Goal: Find specific page/section: Find specific page/section

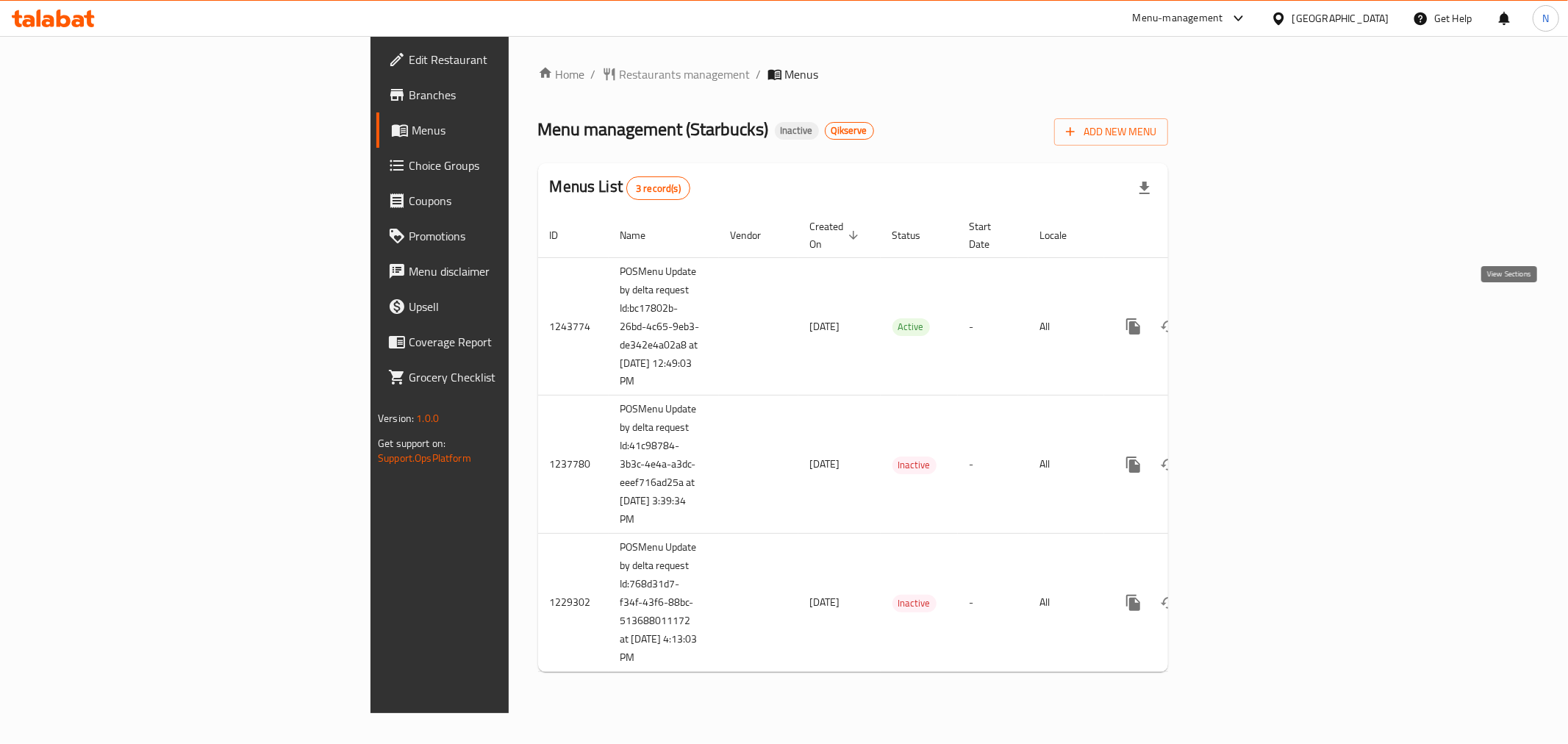
click at [1248, 318] on icon "enhanced table" at bounding box center [1240, 327] width 18 height 18
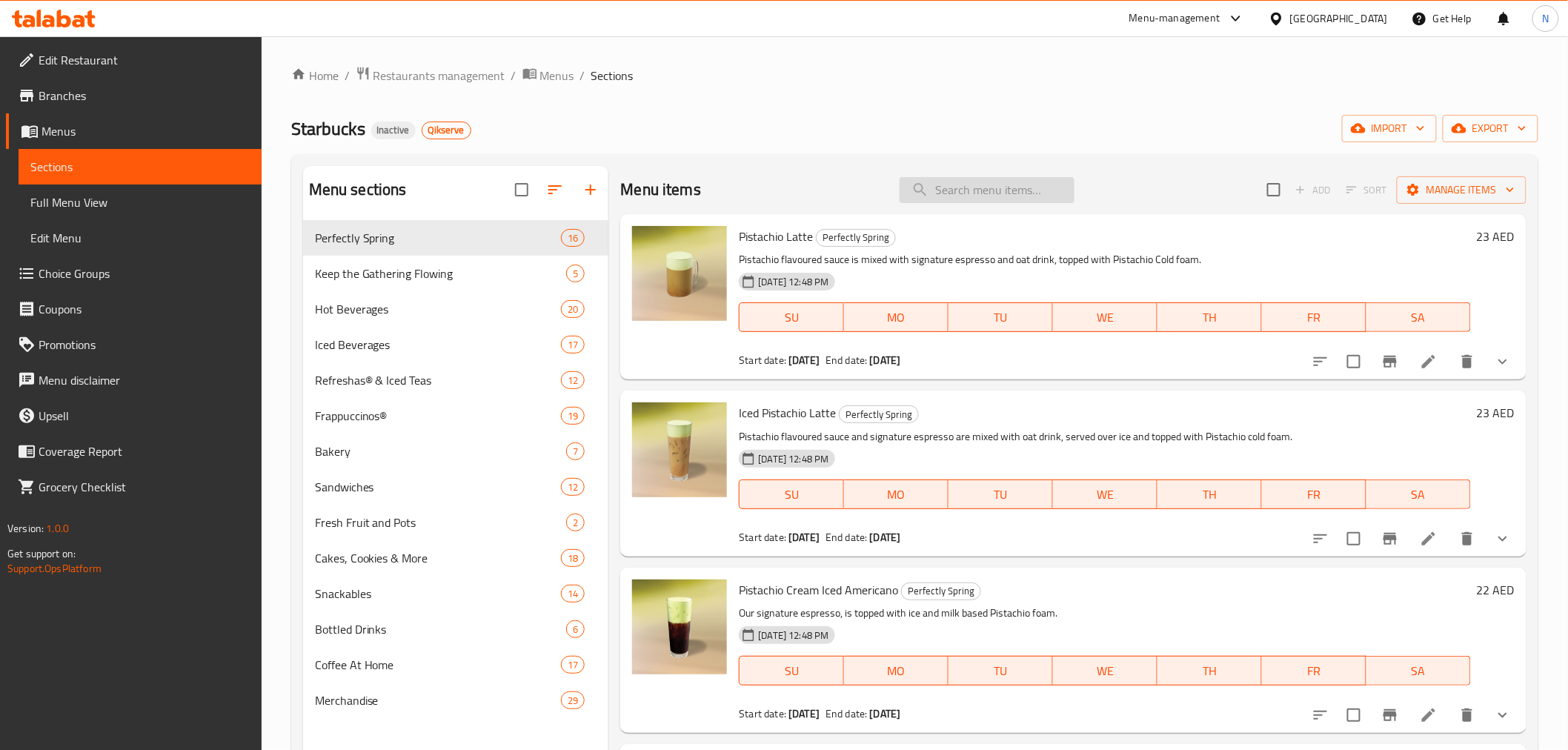
click at [960, 200] on input "search" at bounding box center [987, 190] width 174 height 26
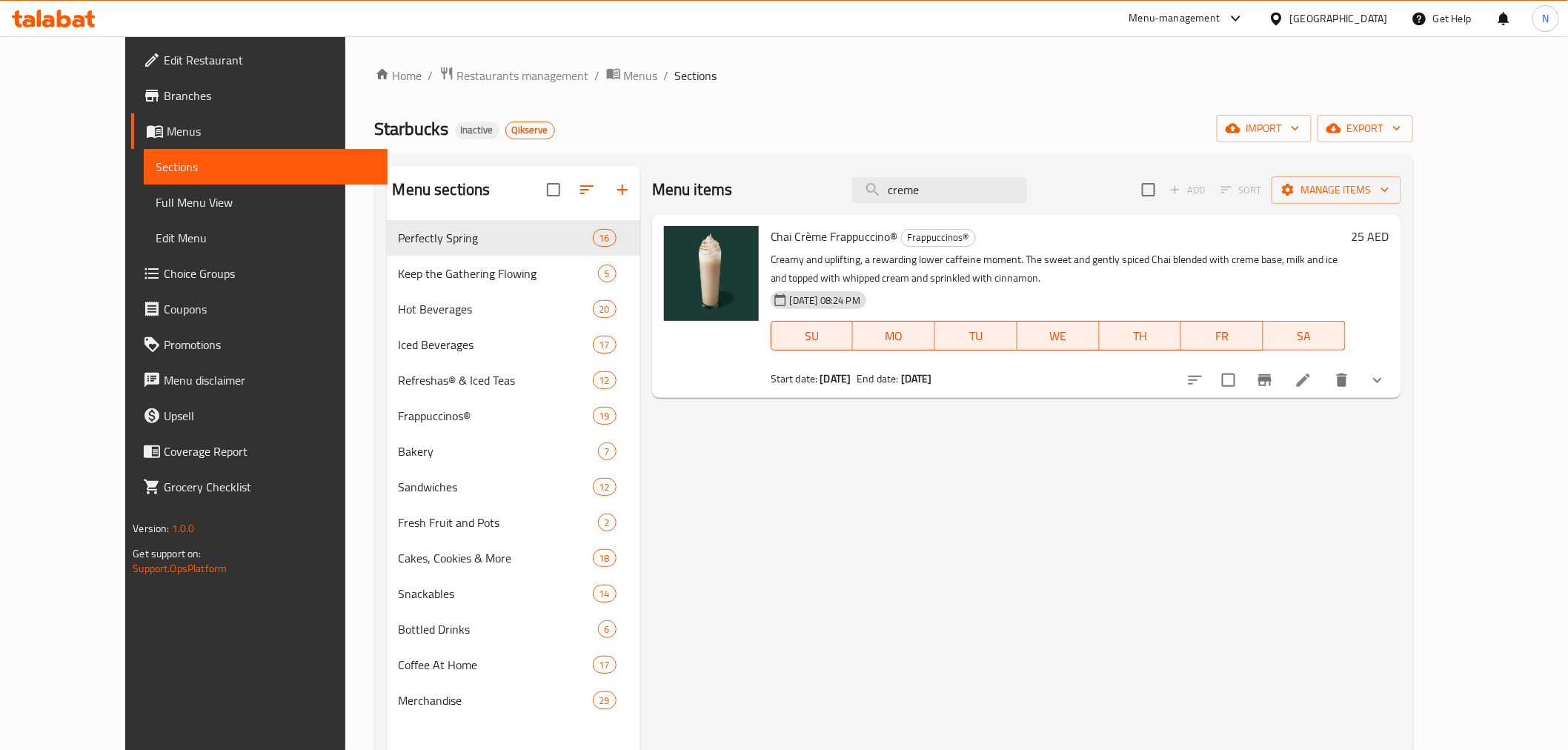
type input "creme"
click at [1324, 371] on li at bounding box center [1303, 380] width 41 height 27
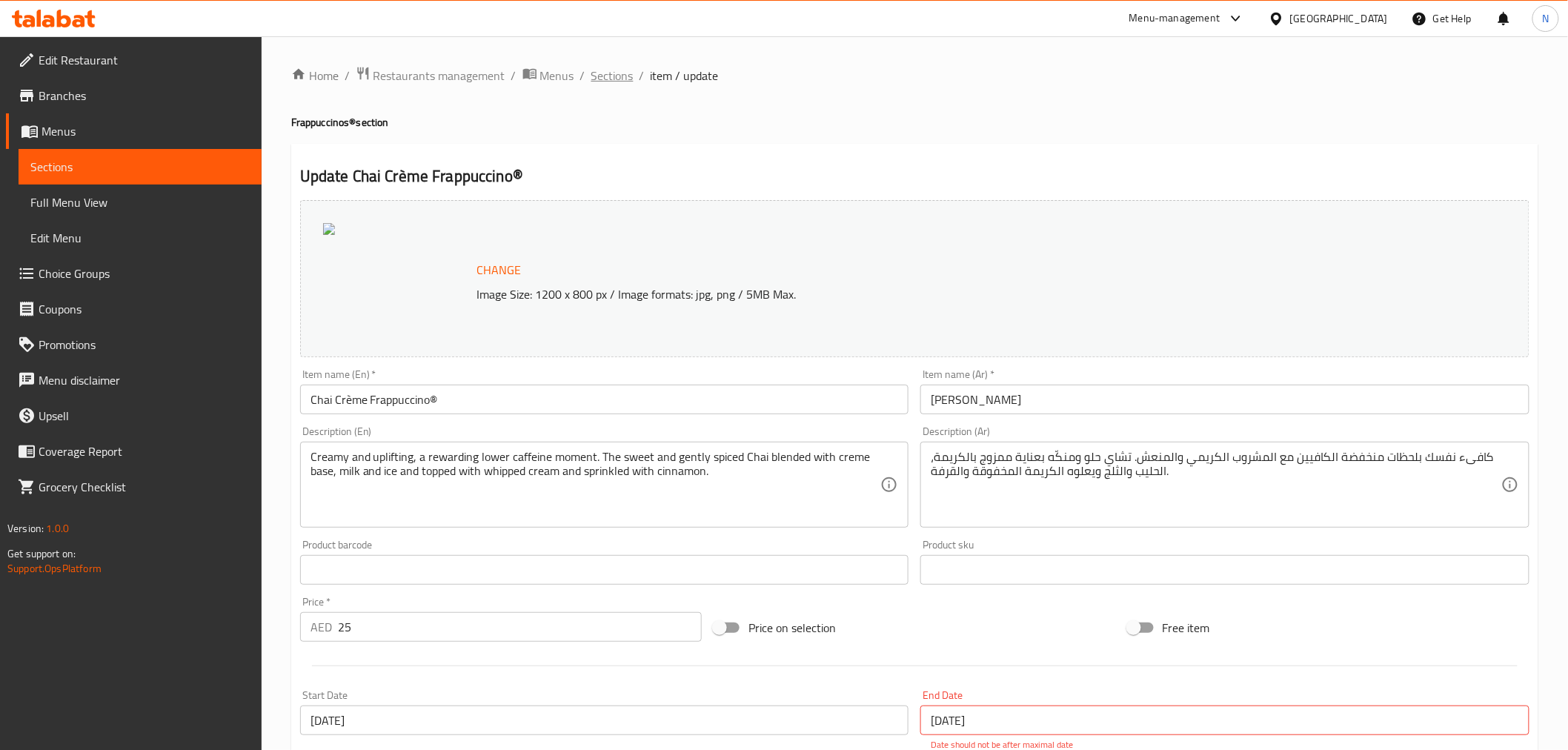
click at [601, 74] on span "Sections" at bounding box center [612, 76] width 42 height 18
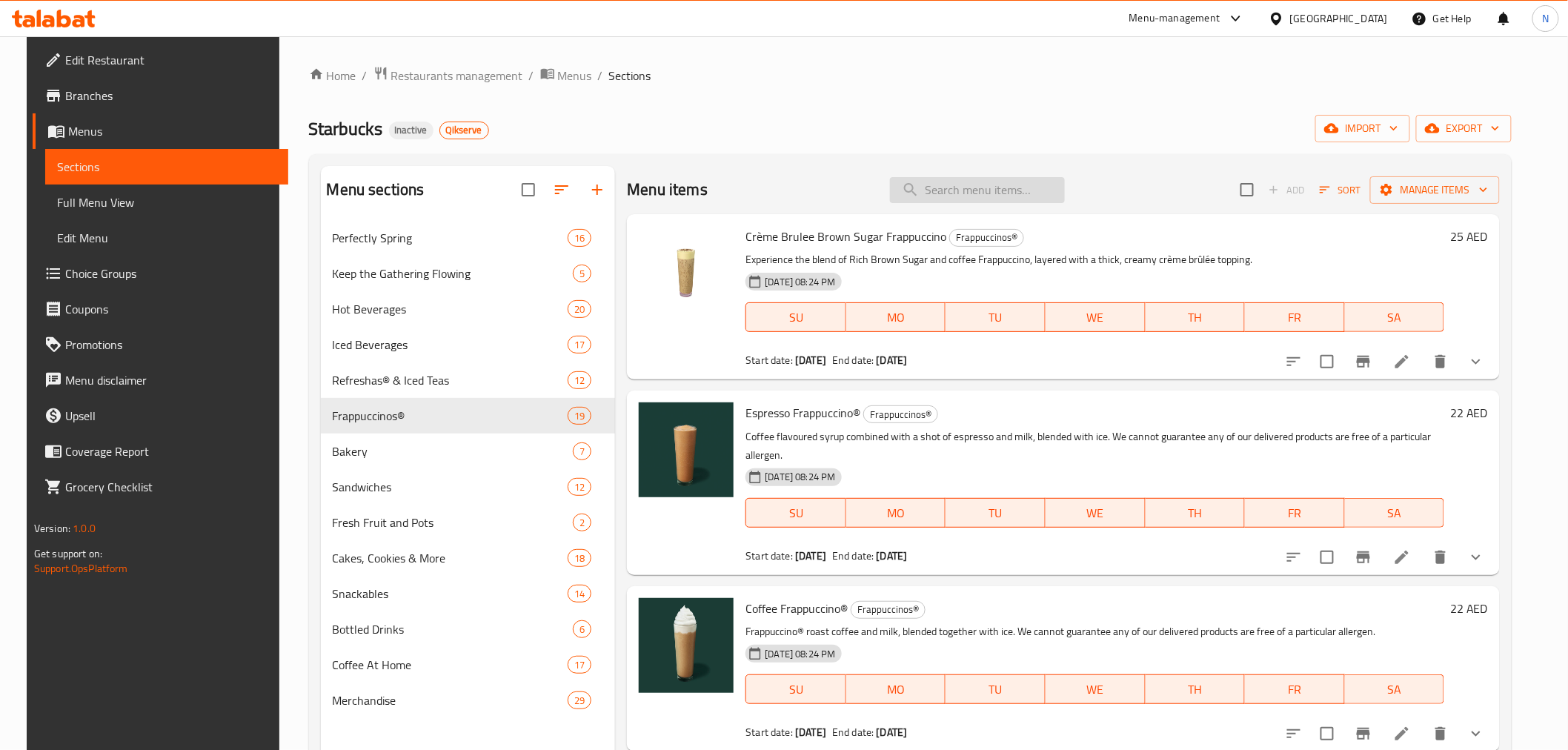
click at [1011, 190] on input "search" at bounding box center [977, 190] width 174 height 26
paste input "669378"
type input "669378"
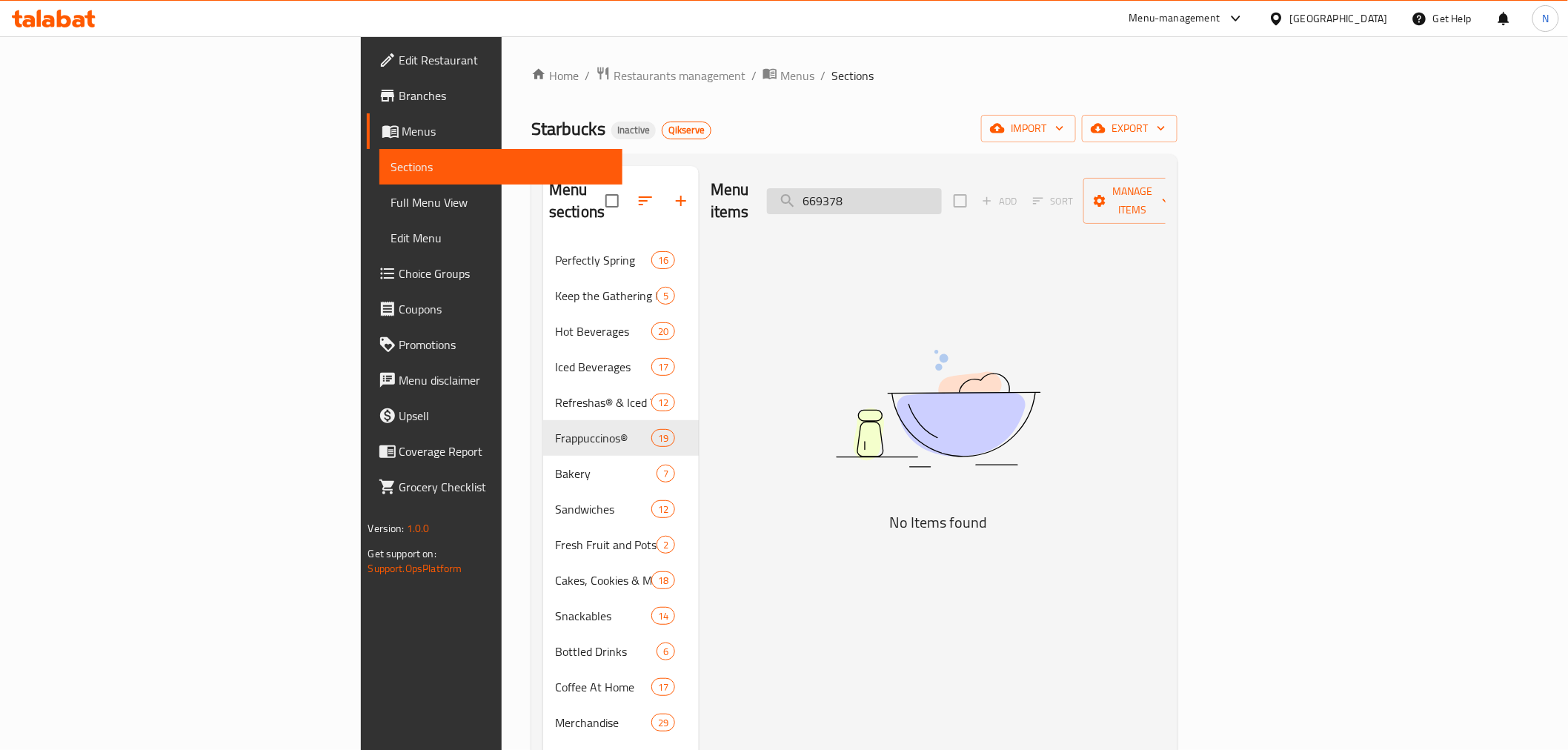
click at [942, 193] on input "669378" at bounding box center [853, 200] width 174 height 26
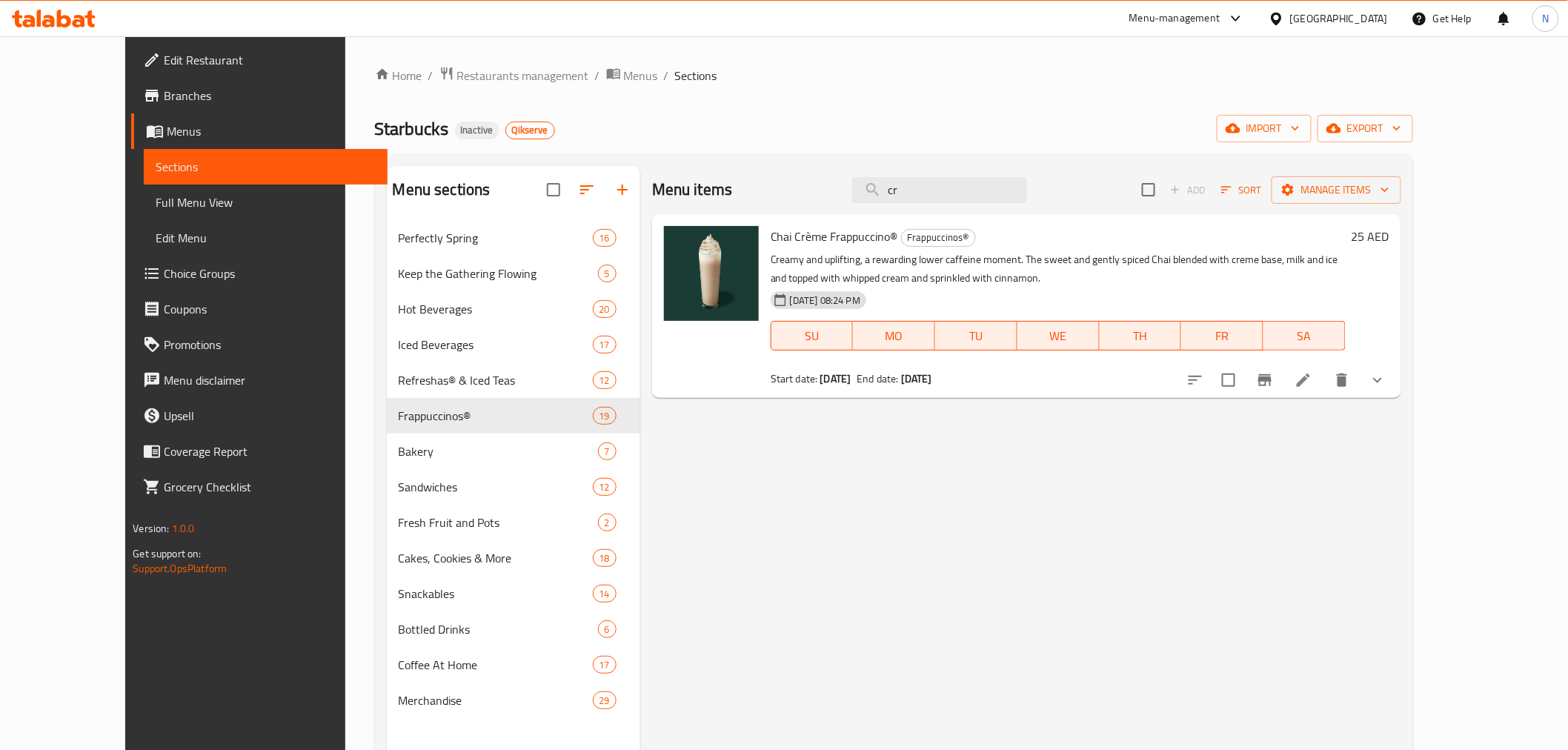
type input "c"
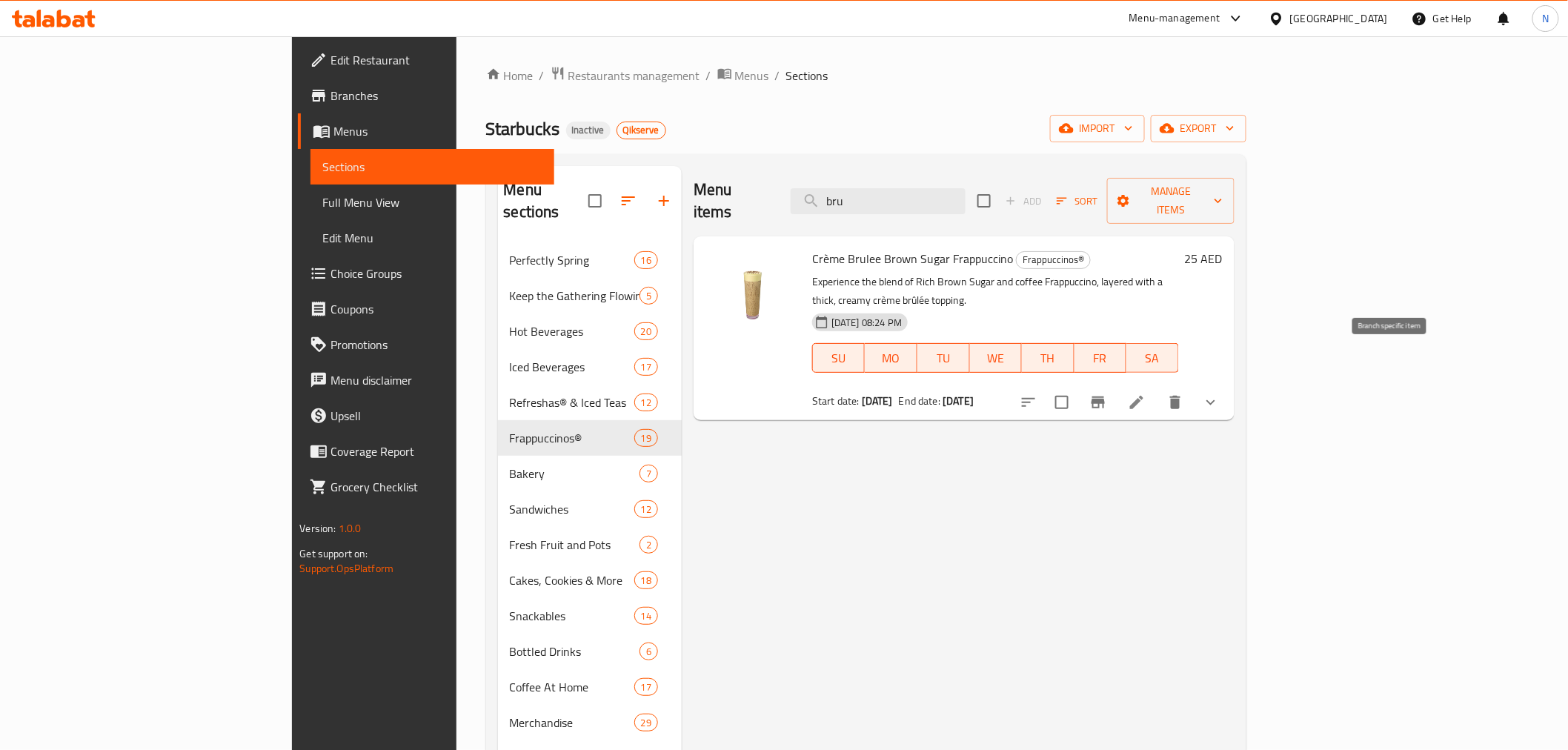
type input "bru"
click at [1106, 394] on icon "Branch-specific-item" at bounding box center [1098, 403] width 18 height 18
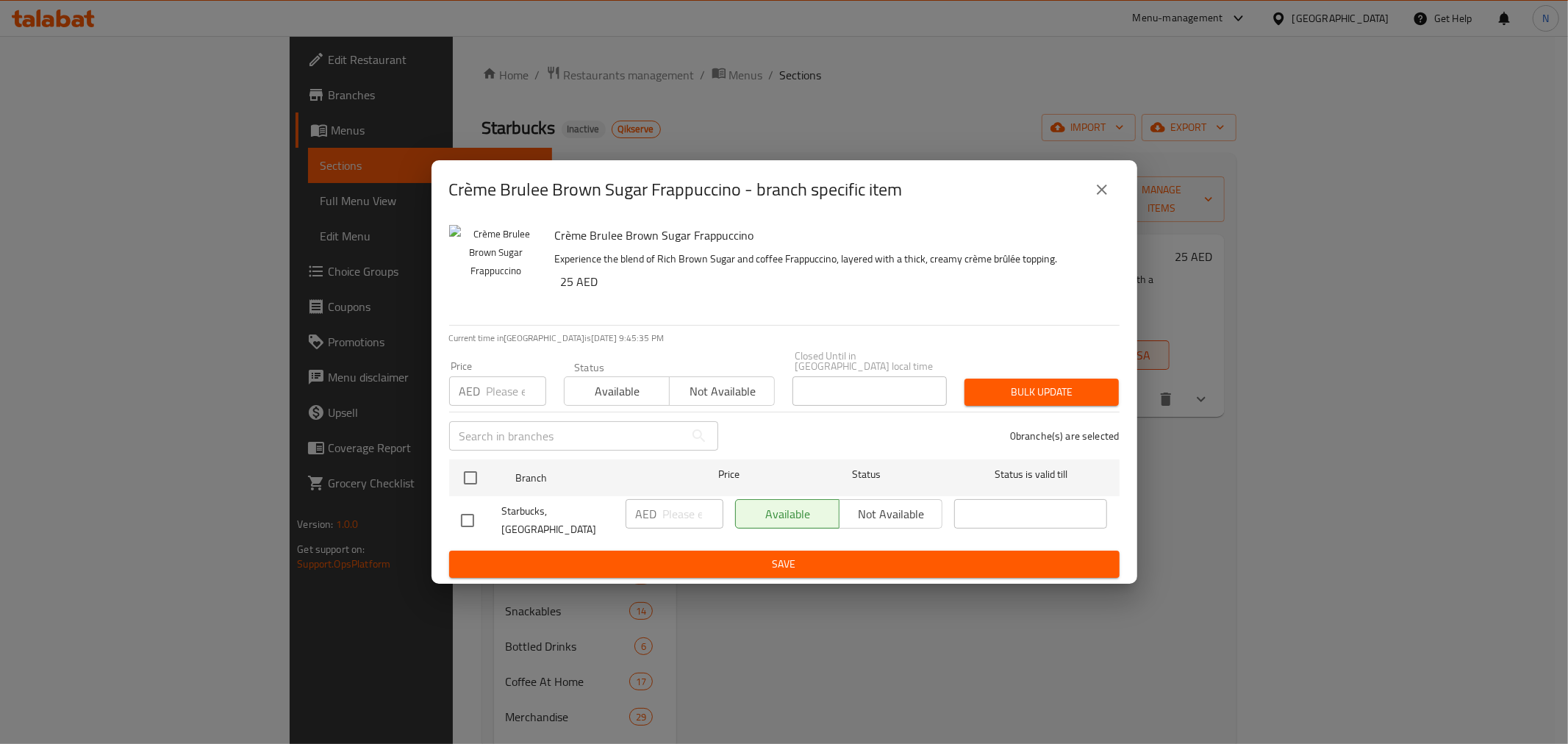
click at [1105, 193] on icon "close" at bounding box center [1102, 190] width 11 height 11
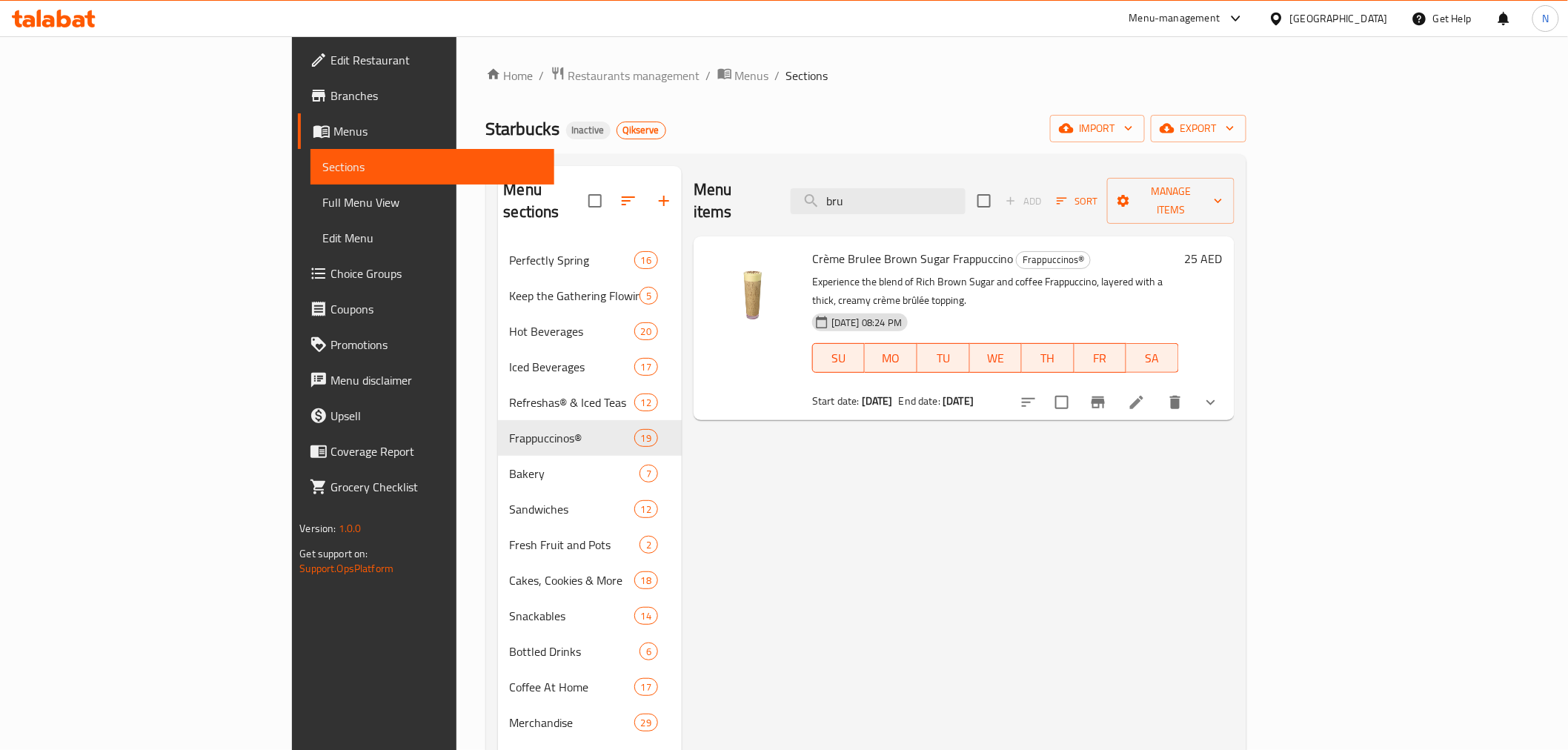
click at [334, 123] on span "Menus" at bounding box center [437, 132] width 208 height 18
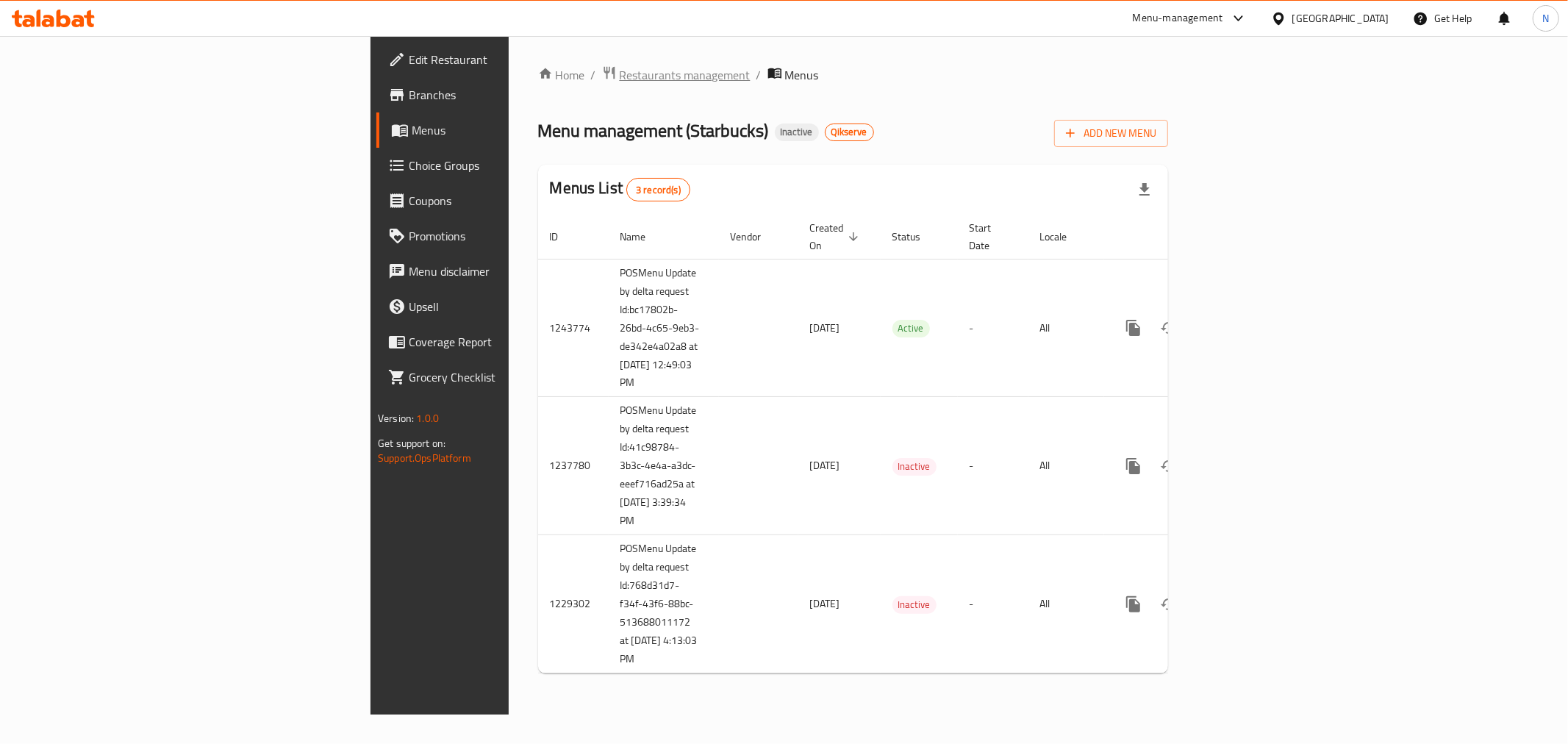
click at [619, 75] on span "Restaurants management" at bounding box center [684, 75] width 130 height 18
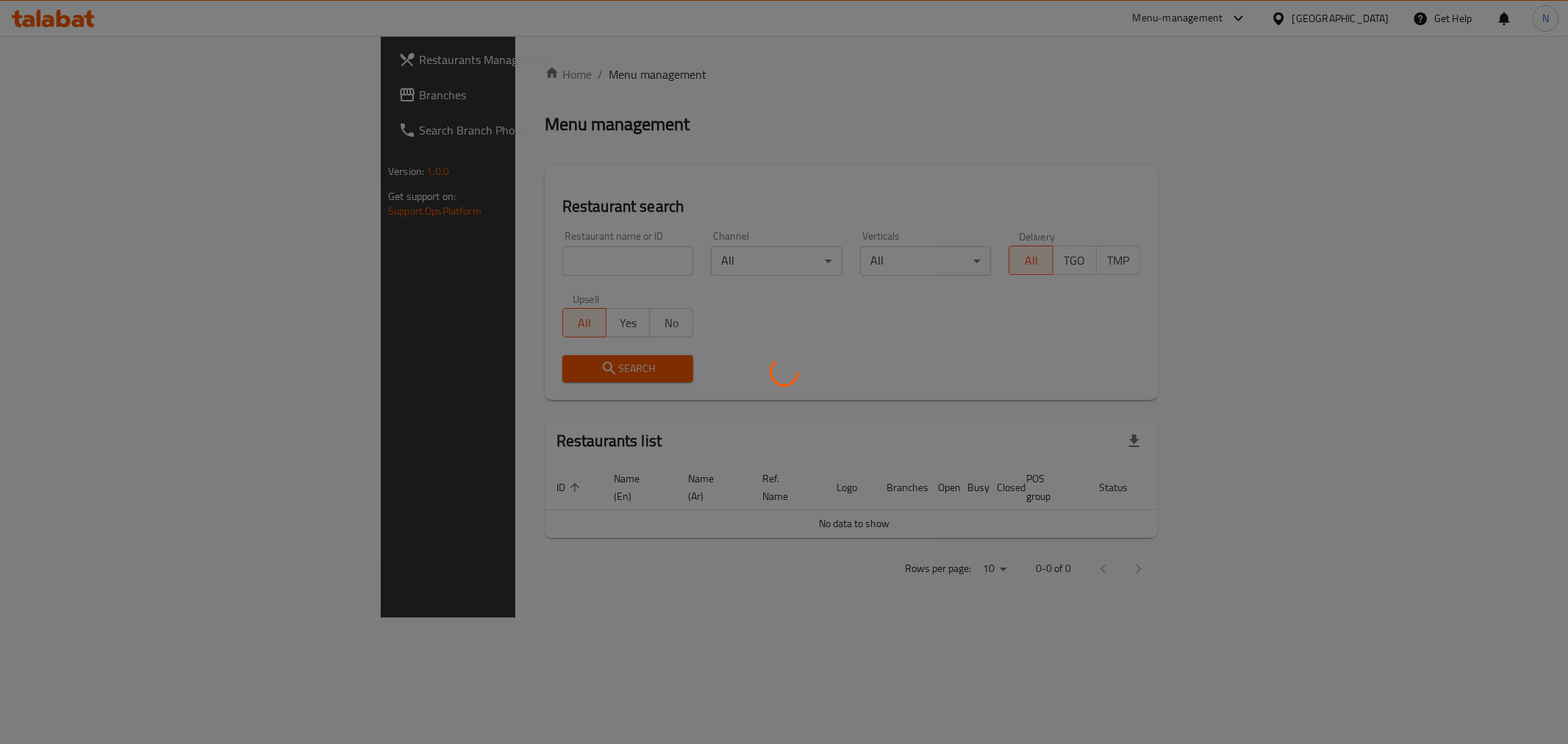
click at [139, 92] on div at bounding box center [784, 372] width 1568 height 744
click at [70, 91] on div at bounding box center [784, 372] width 1568 height 744
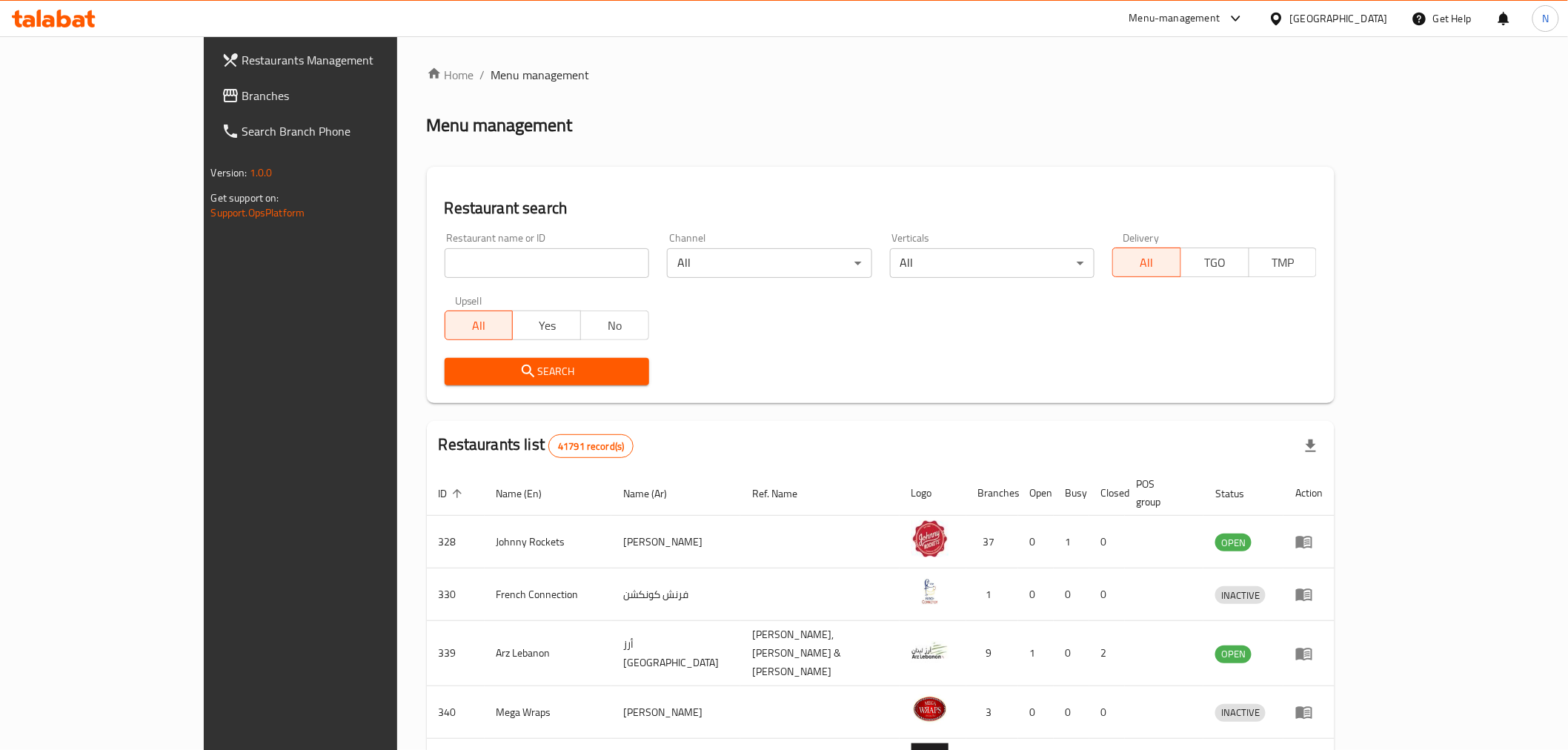
click at [242, 93] on span "Branches" at bounding box center [348, 96] width 211 height 18
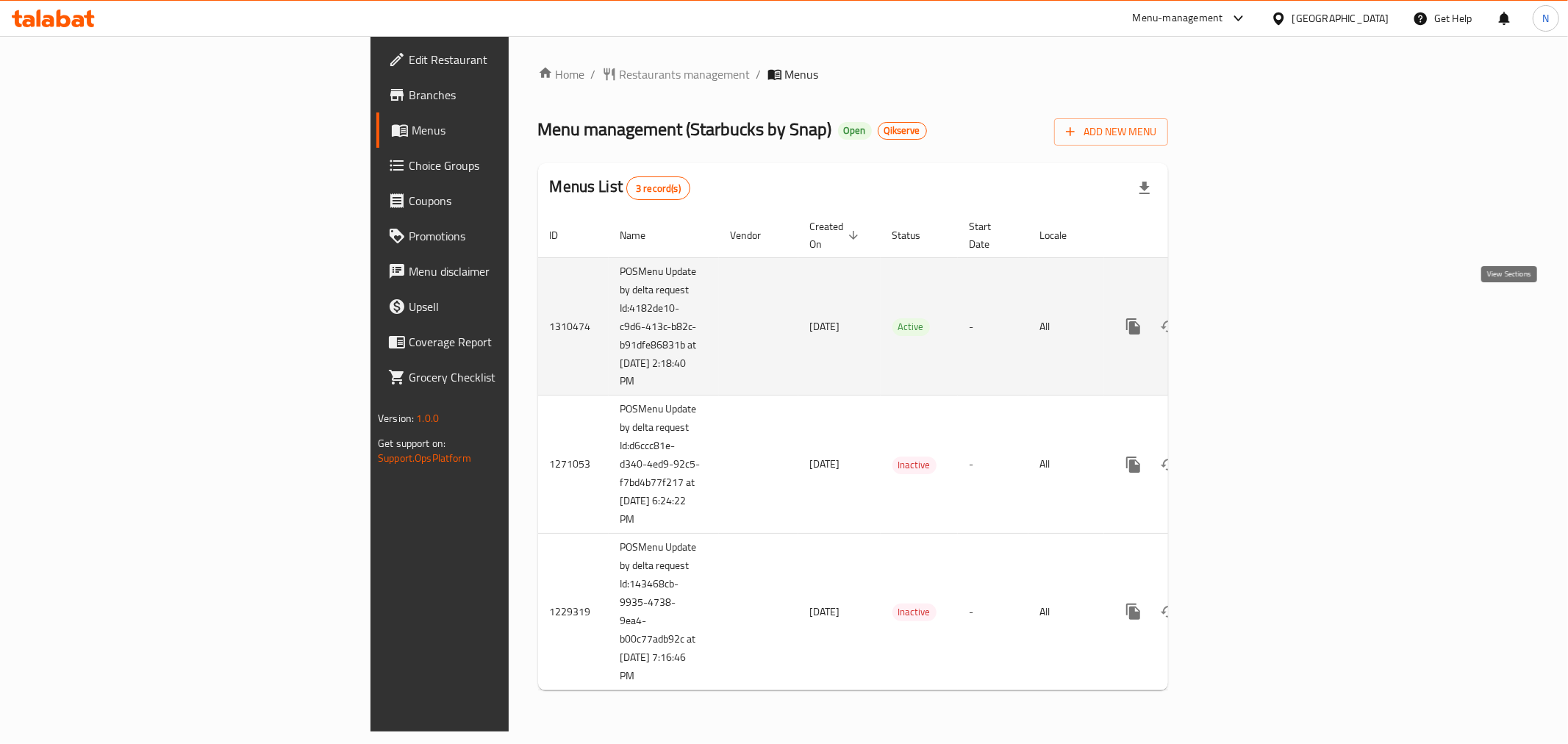
click at [1257, 324] on link "enhanced table" at bounding box center [1240, 327] width 35 height 36
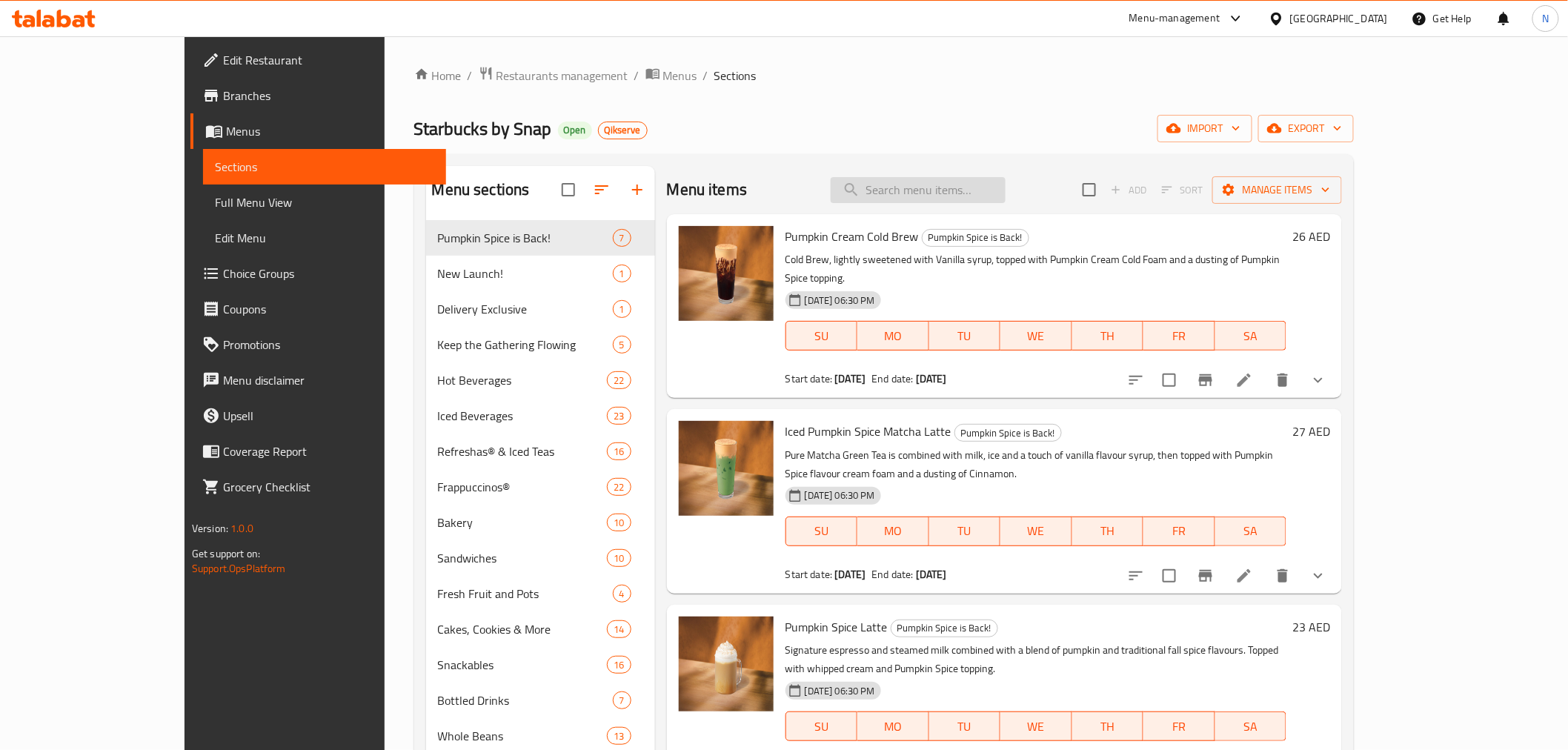
click at [986, 181] on input "search" at bounding box center [918, 190] width 174 height 26
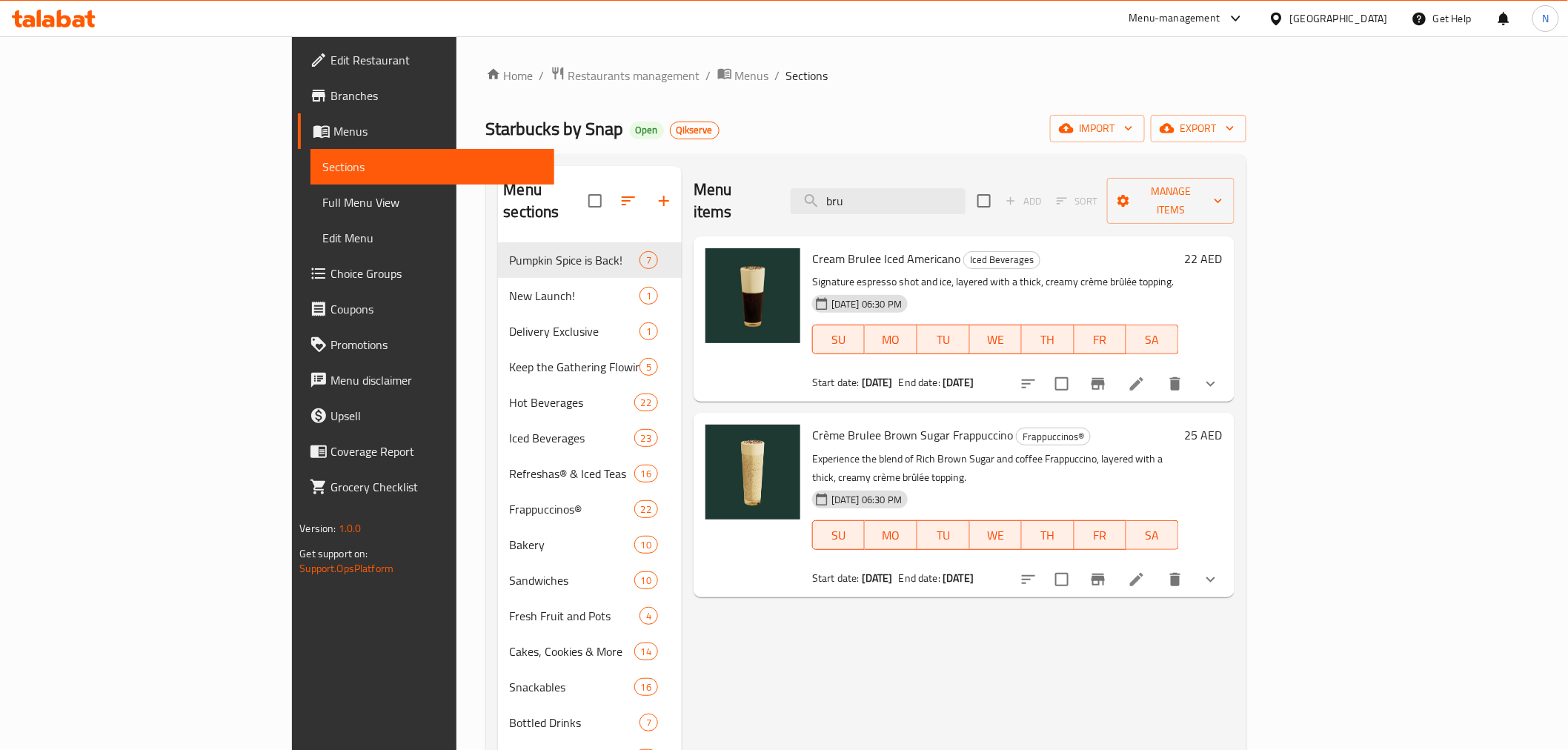
click at [947, 175] on div "Menu items bru Add Sort Manage items" at bounding box center [963, 201] width 541 height 71
drag, startPoint x: 947, startPoint y: 175, endPoint x: 950, endPoint y: 196, distance: 21.2
click at [948, 179] on div "Menu items bru Add Sort Manage items" at bounding box center [963, 201] width 541 height 71
click at [951, 196] on input "bru" at bounding box center [877, 200] width 174 height 26
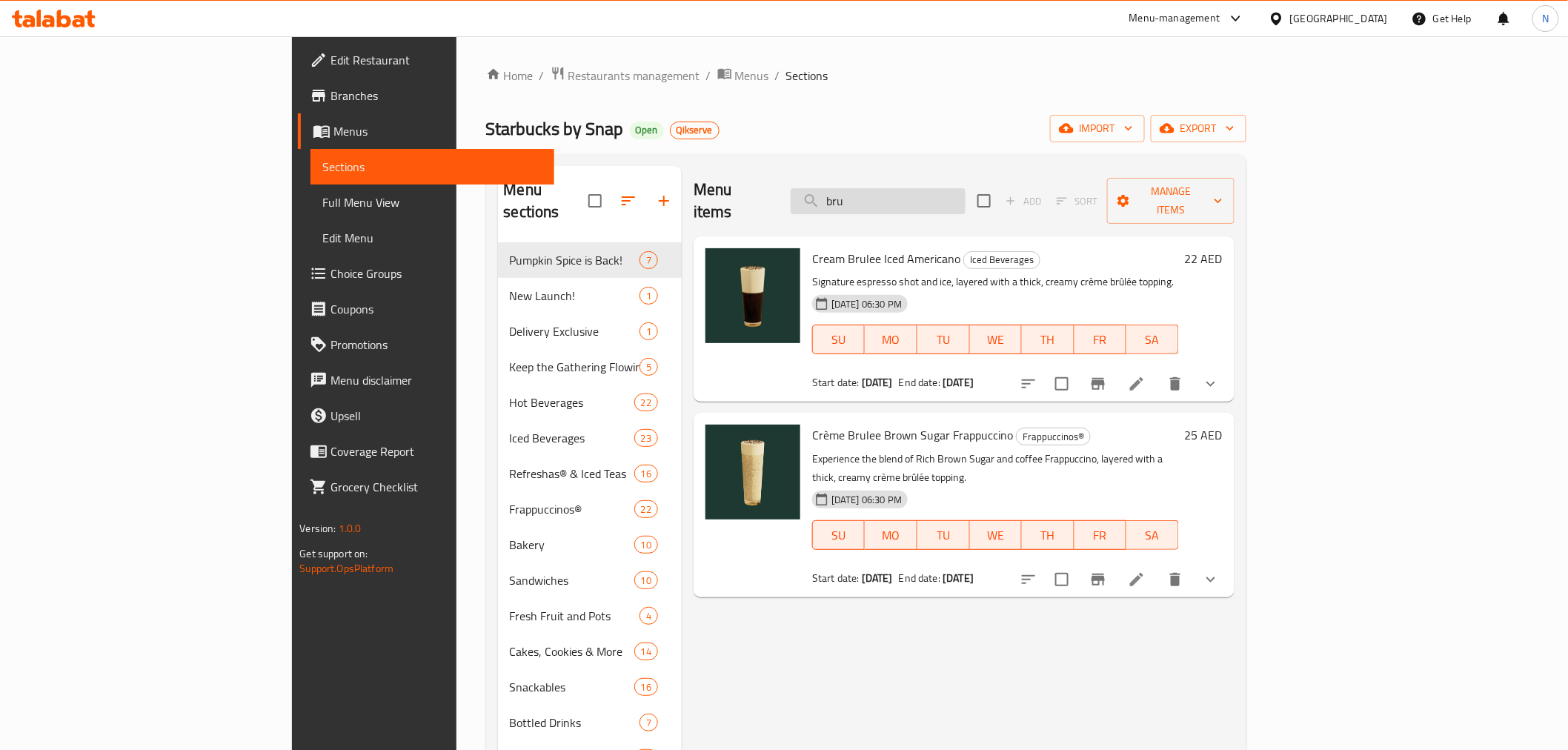
paste input "Crème Brulee Cold Brew"
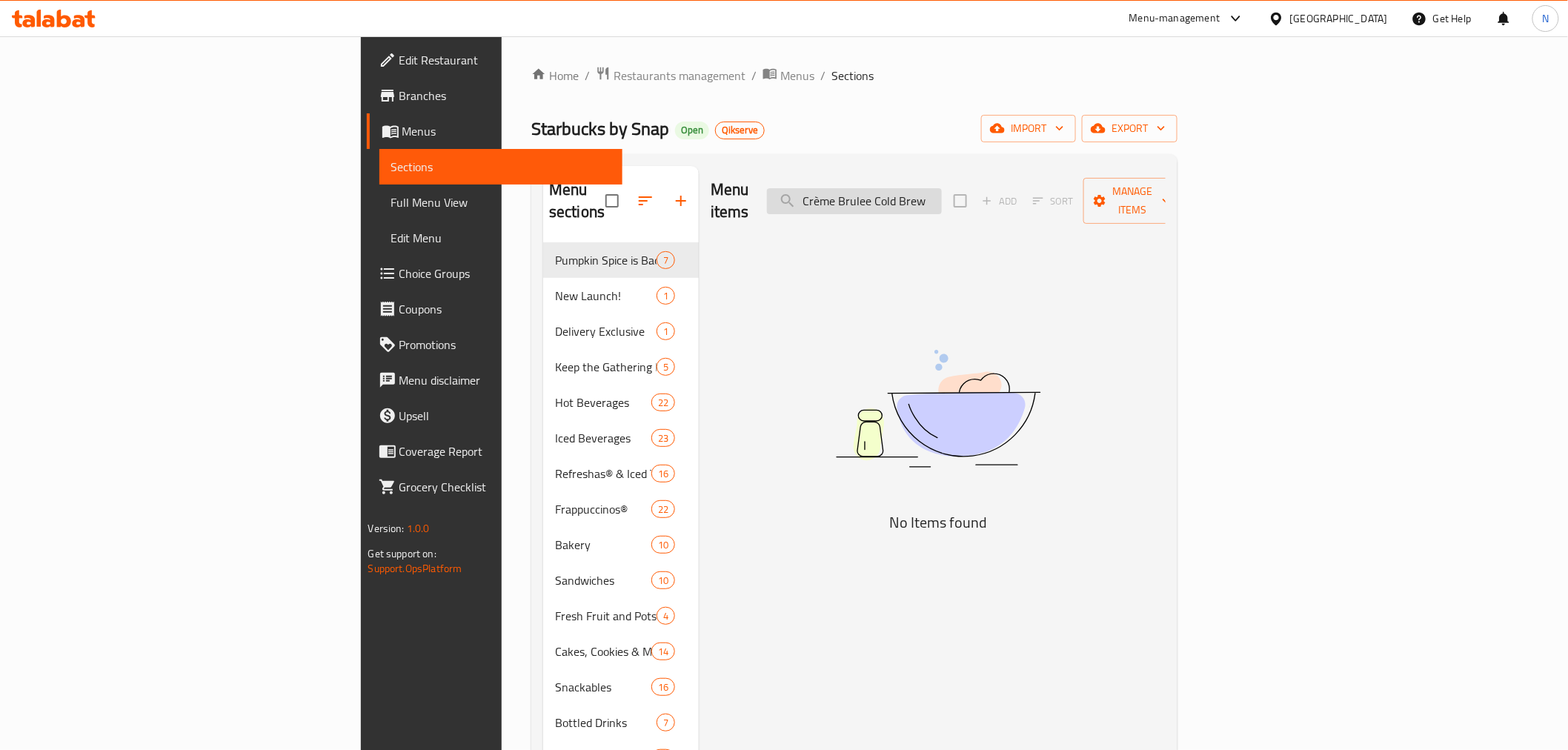
click at [942, 188] on input "Crème Brulee Cold Brew" at bounding box center [853, 200] width 174 height 26
drag, startPoint x: 971, startPoint y: 182, endPoint x: 1132, endPoint y: 182, distance: 161.0
click at [1132, 182] on div "Menu items Brulee Cold Brew Add Sort Manage items" at bounding box center [937, 201] width 455 height 71
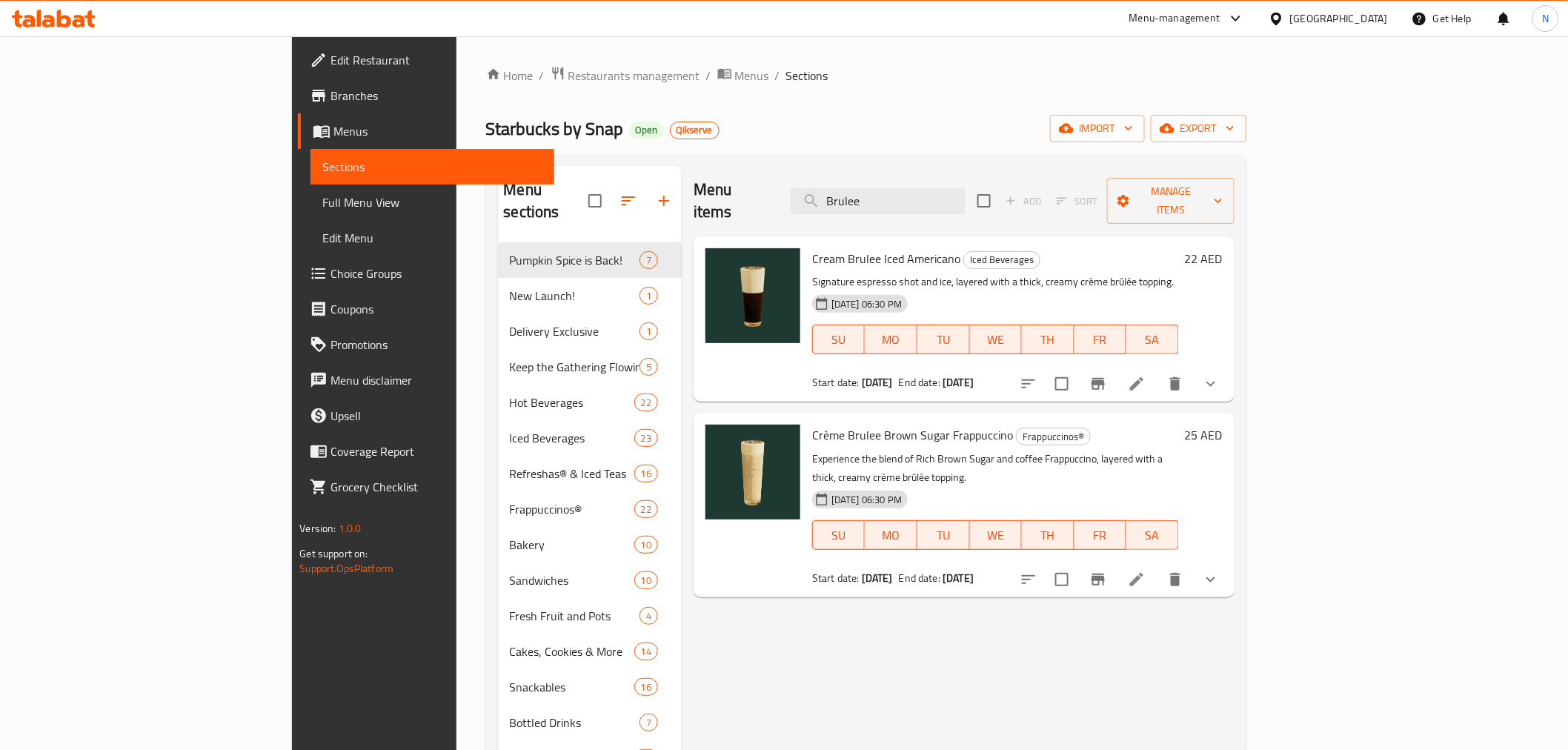
type input "Brulee"
click at [568, 80] on span "Restaurants management" at bounding box center [633, 76] width 131 height 18
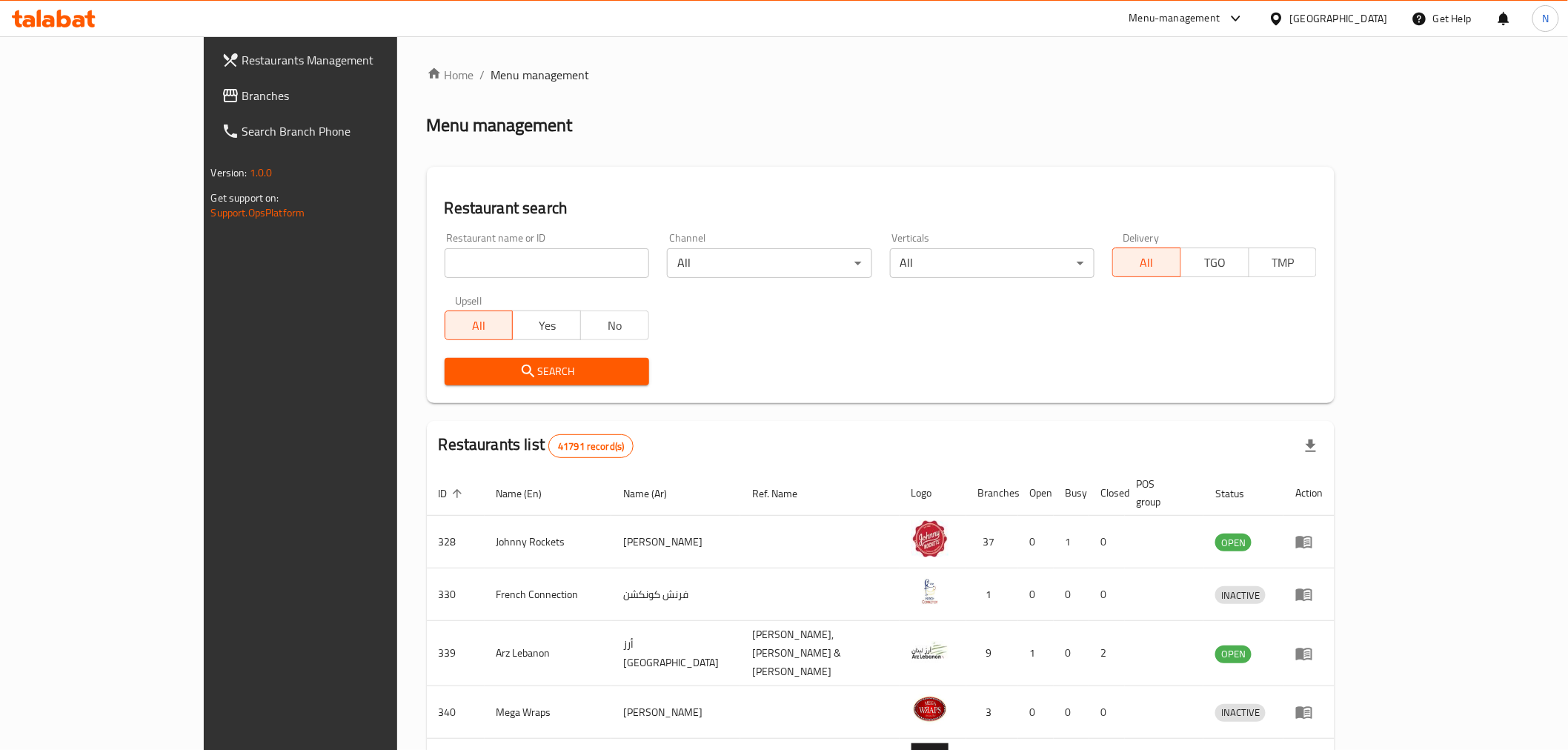
click at [445, 269] on input "search" at bounding box center [547, 262] width 205 height 30
paste input "10756"
type input "10756"
click at [485, 476] on th "Name (En)" at bounding box center [548, 493] width 127 height 46
click at [456, 365] on span "Search" at bounding box center [547, 371] width 181 height 19
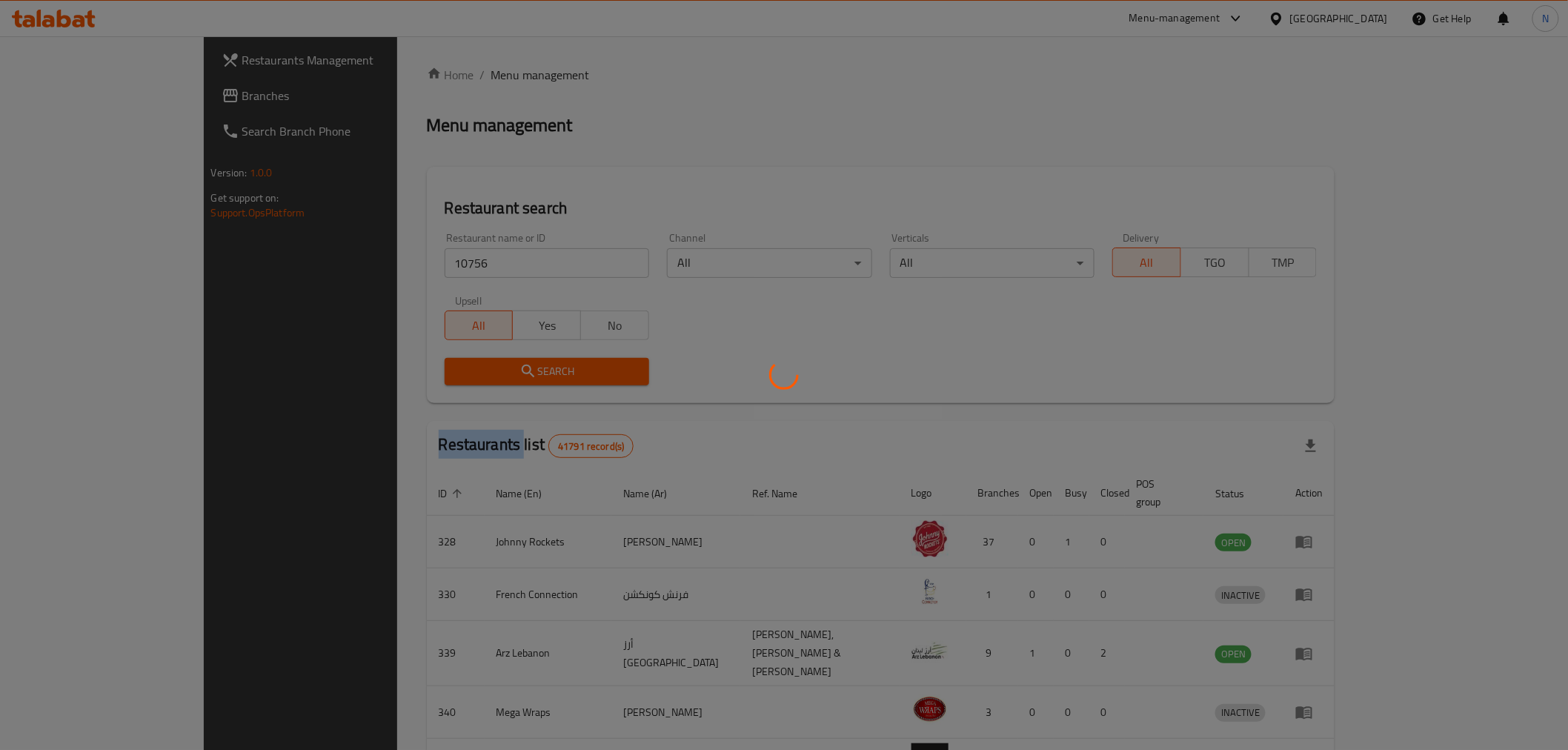
click at [446, 365] on div at bounding box center [784, 375] width 1568 height 750
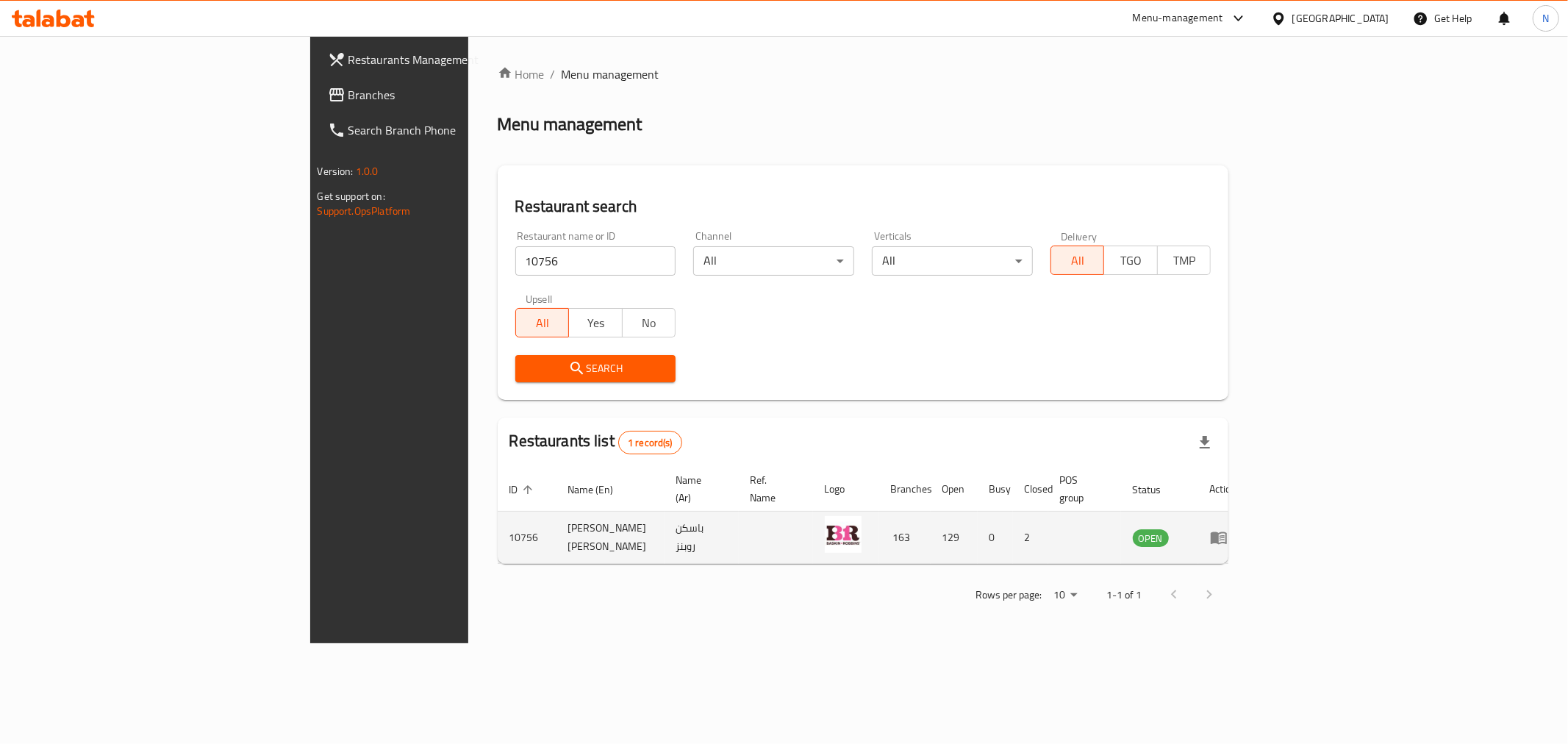
click at [1249, 511] on td "enhanced table" at bounding box center [1223, 537] width 51 height 52
click at [1249, 533] on td "enhanced table" at bounding box center [1223, 537] width 51 height 52
click at [1227, 529] on icon "enhanced table" at bounding box center [1218, 538] width 18 height 18
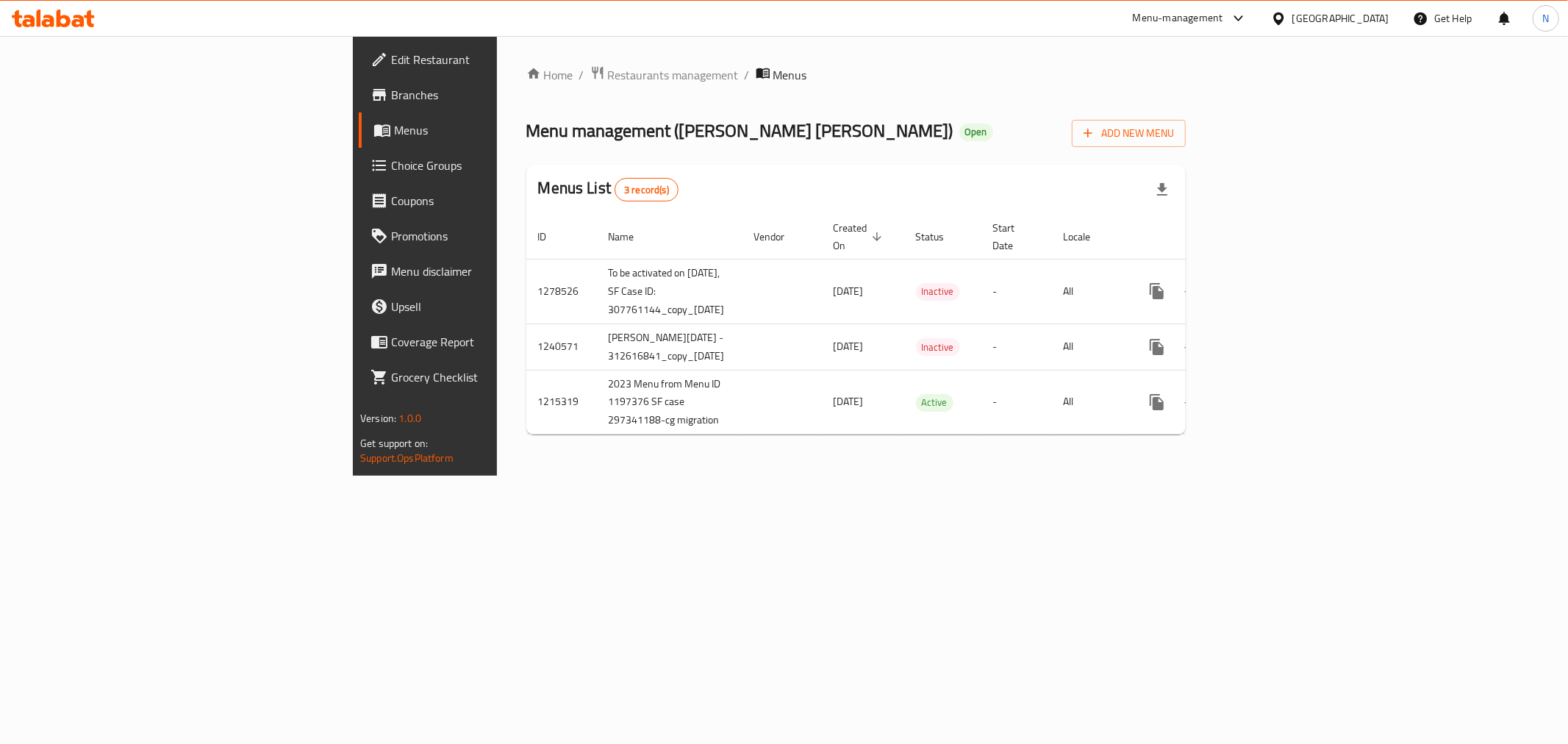
click at [1207, 20] on div "Menu-management" at bounding box center [1178, 19] width 91 height 18
click at [1112, 289] on div "Restaurant-Management" at bounding box center [1099, 299] width 139 height 34
